Goal: Information Seeking & Learning: Learn about a topic

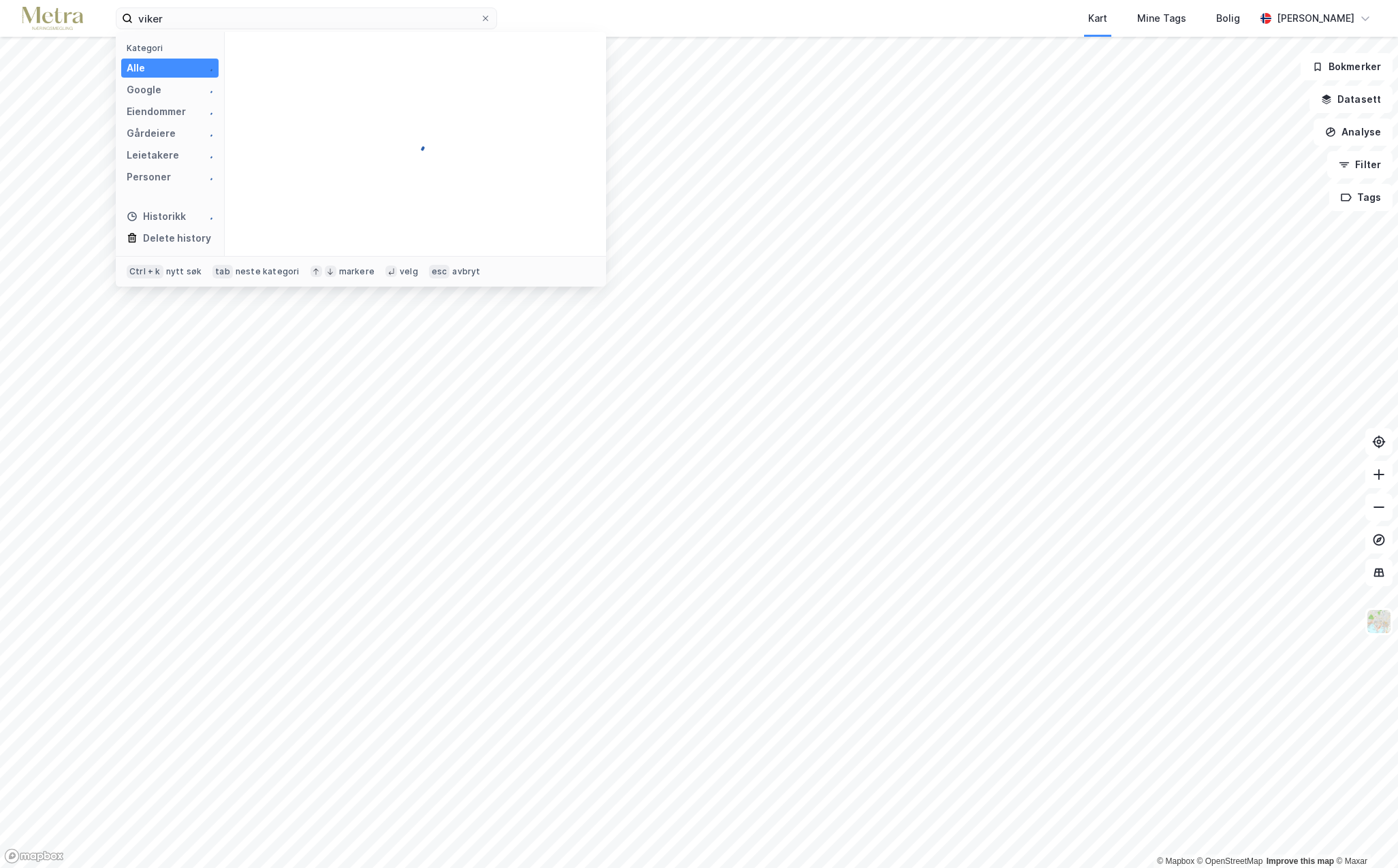
type input "viker"
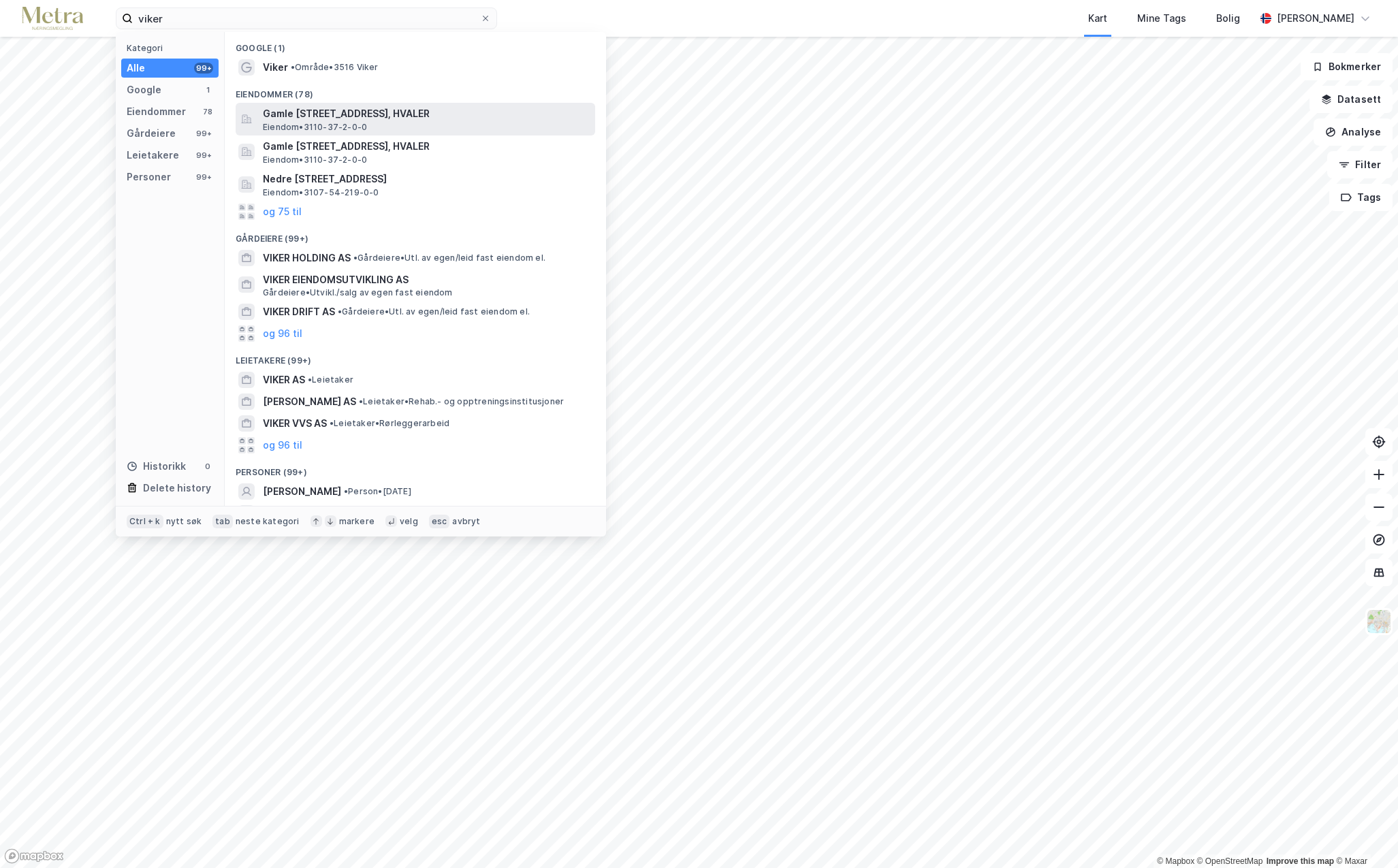
click at [352, 115] on span "Gamle [STREET_ADDRESS], HVALER" at bounding box center [426, 114] width 327 height 16
